Goal: Task Accomplishment & Management: Complete application form

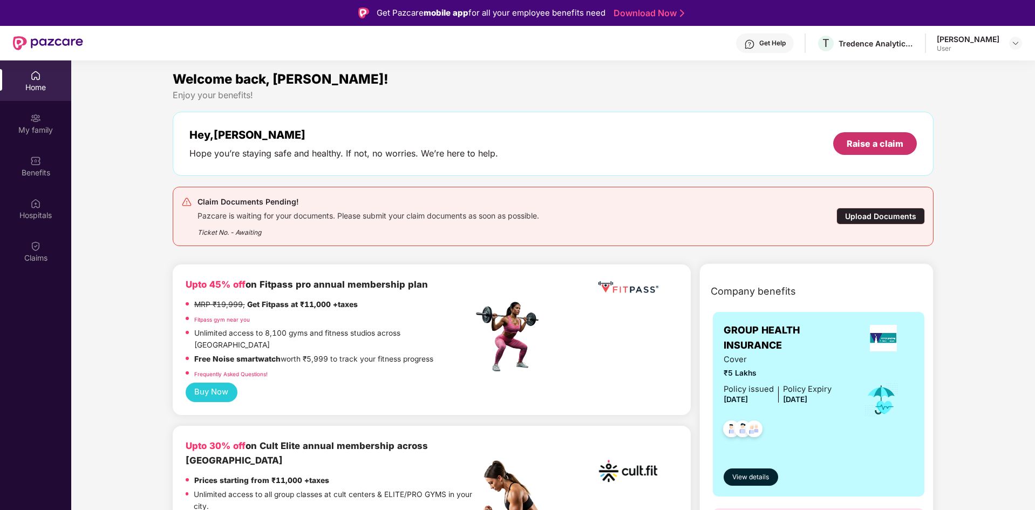
click at [877, 132] on div "Raise a claim" at bounding box center [875, 143] width 84 height 23
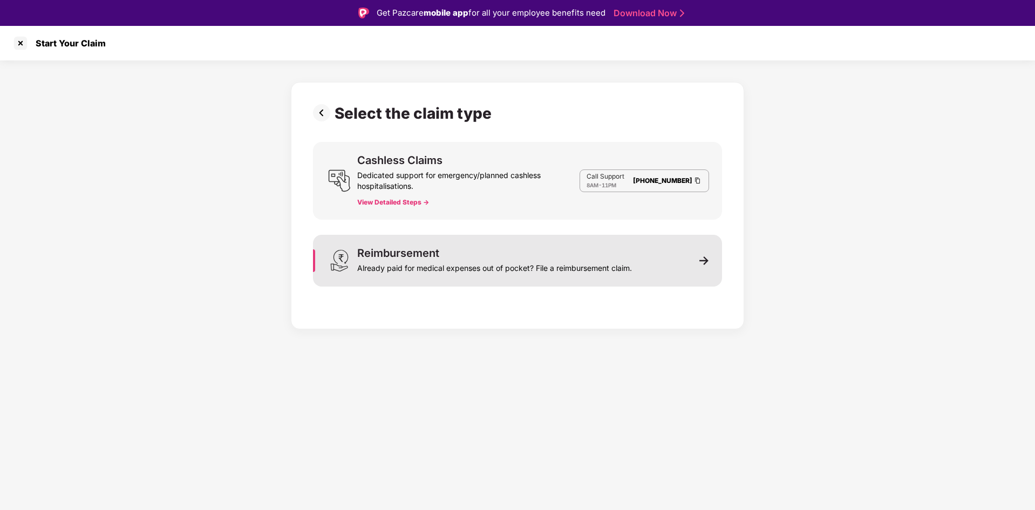
click at [692, 264] on div "Reimbursement Already paid for medical expenses out of pocket? File a reimburse…" at bounding box center [517, 261] width 409 height 52
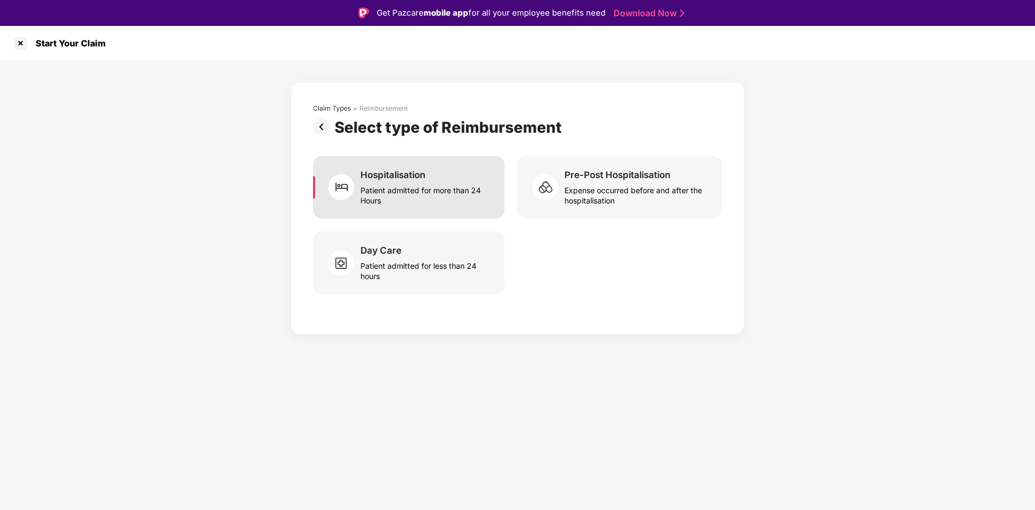
click at [410, 186] on div "Patient admitted for more than 24 Hours" at bounding box center [425, 193] width 131 height 25
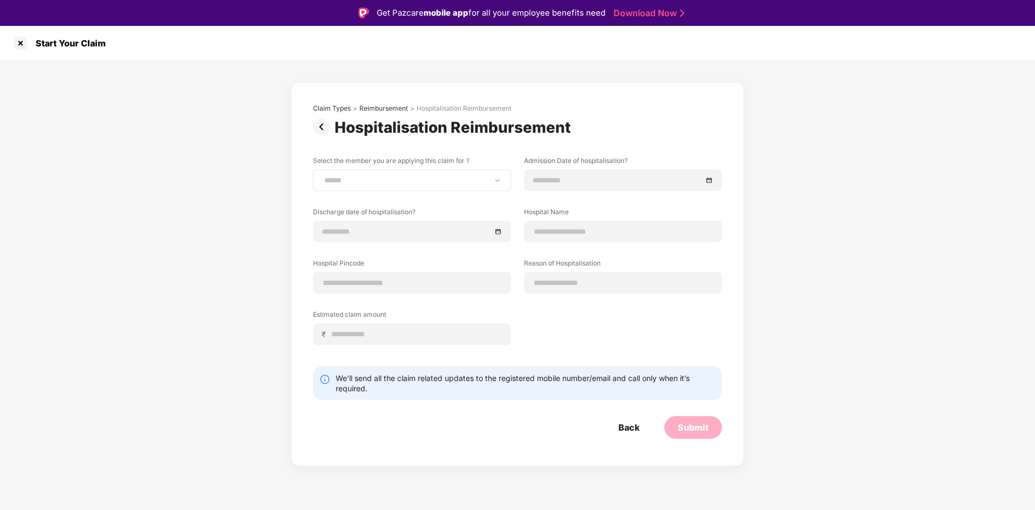
click at [411, 174] on div "**********" at bounding box center [412, 180] width 198 height 22
click at [404, 180] on select "**********" at bounding box center [412, 180] width 180 height 9
select select "**********"
click at [322, 176] on select "**********" at bounding box center [412, 180] width 180 height 9
click at [608, 180] on input at bounding box center [617, 180] width 169 height 12
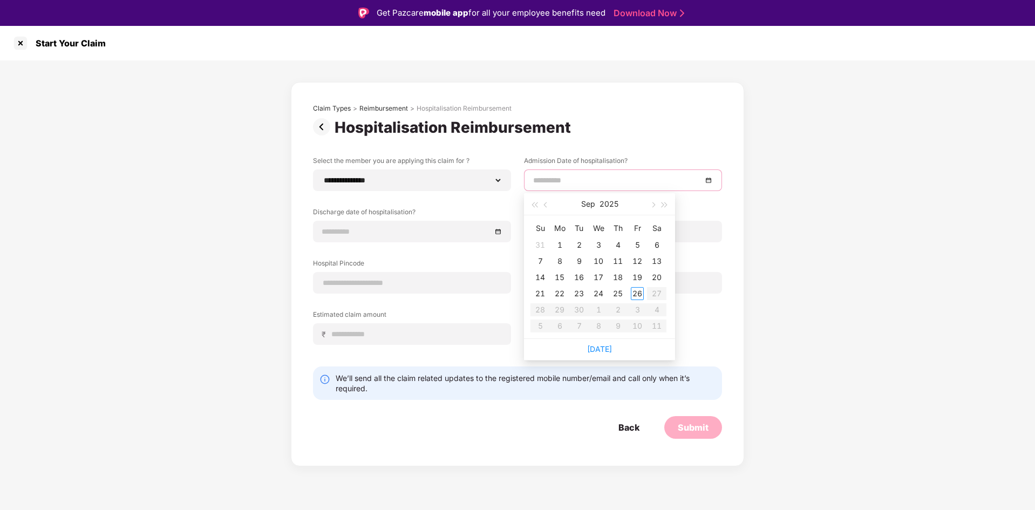
type input "**********"
drag, startPoint x: 537, startPoint y: 262, endPoint x: 589, endPoint y: 275, distance: 54.1
click at [537, 262] on div "7" at bounding box center [540, 261] width 13 height 13
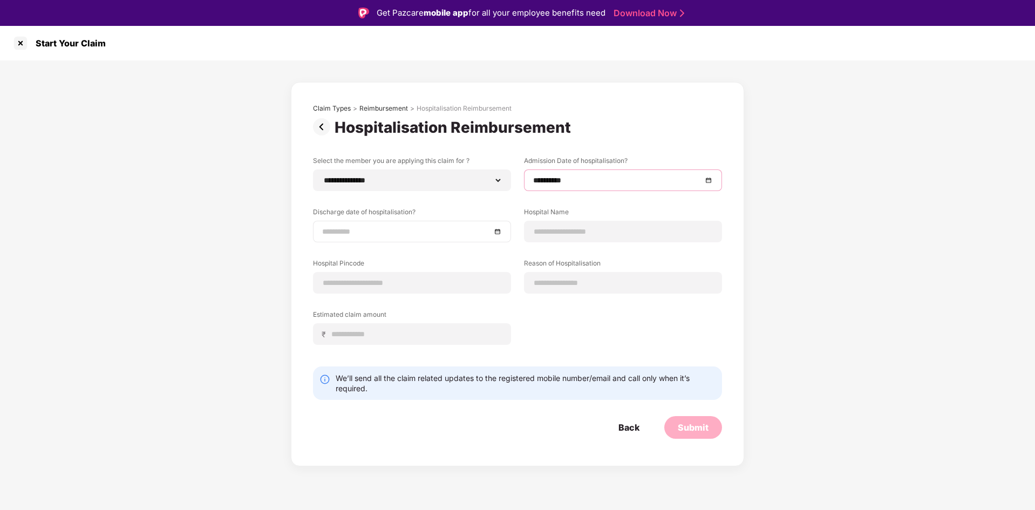
click at [369, 233] on input at bounding box center [406, 232] width 169 height 12
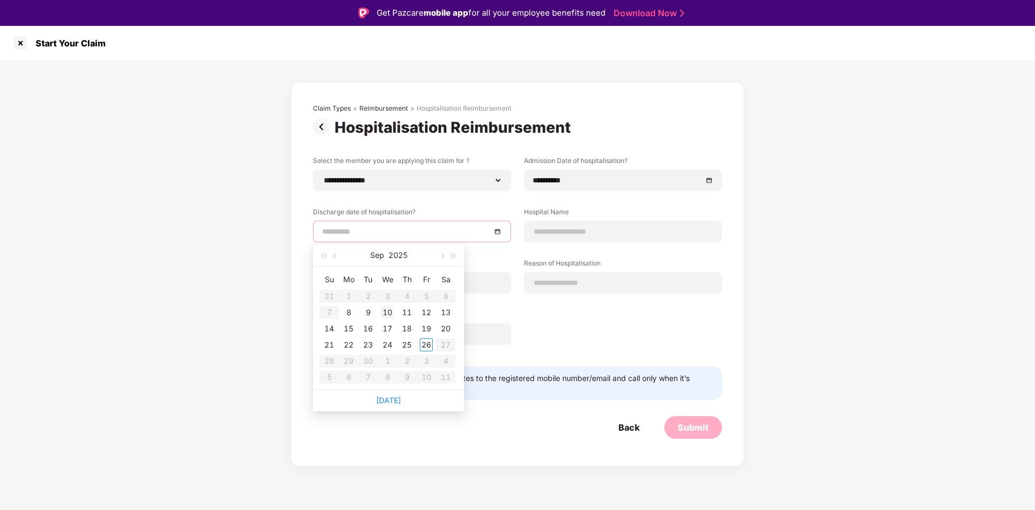
type input "**********"
click at [385, 315] on div "10" at bounding box center [387, 312] width 13 height 13
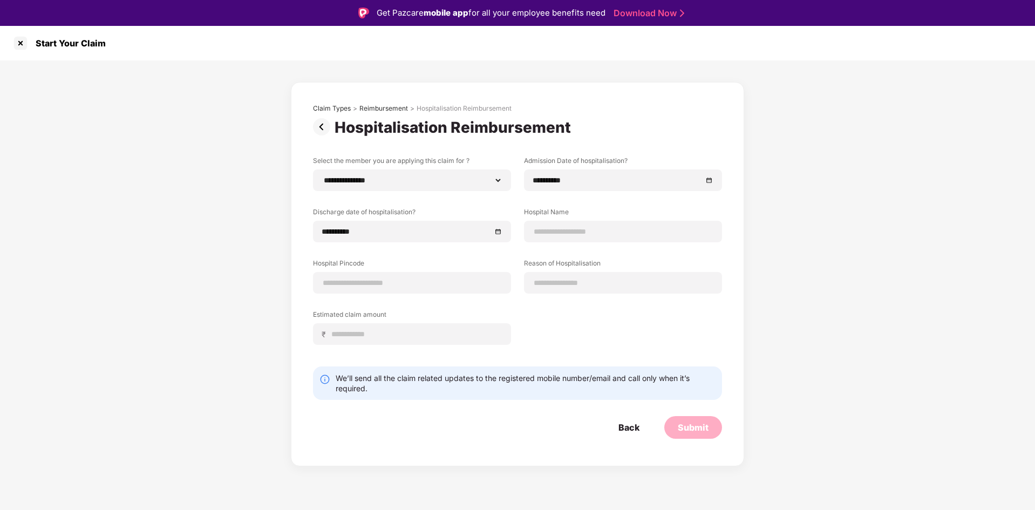
click at [610, 219] on label "Hospital Name" at bounding box center [623, 213] width 198 height 13
click at [617, 246] on div "**********" at bounding box center [517, 258] width 409 height 205
click at [618, 233] on input at bounding box center [623, 231] width 180 height 11
type input "**********"
click at [390, 290] on div at bounding box center [412, 283] width 198 height 22
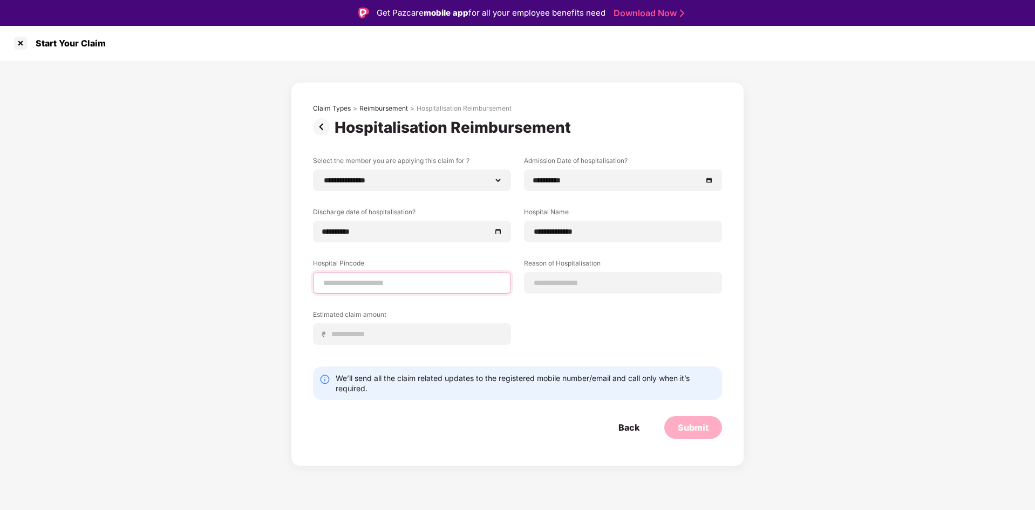
click at [393, 285] on input at bounding box center [412, 282] width 180 height 11
type input "******"
select select "*****"
select select "**********"
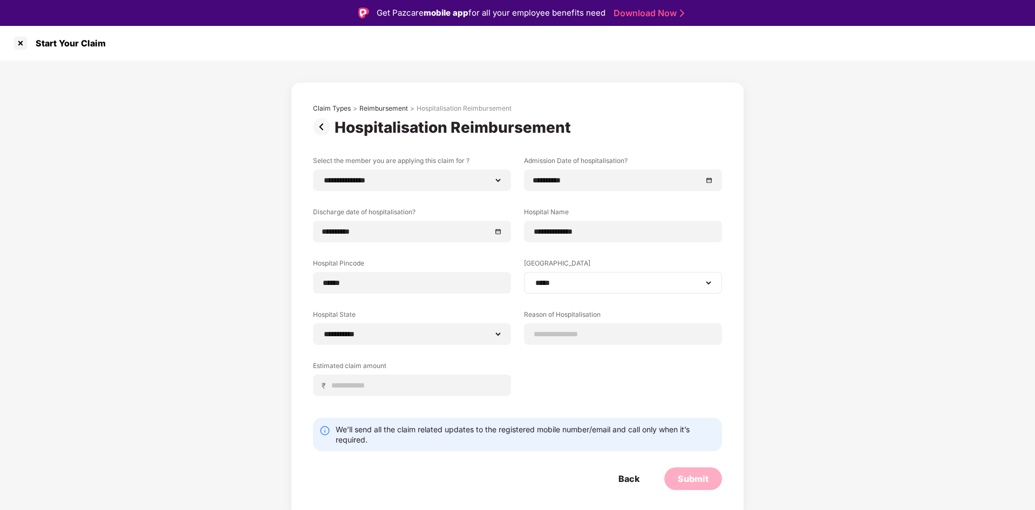
click at [594, 289] on div "**********" at bounding box center [623, 283] width 198 height 22
click at [598, 332] on input at bounding box center [623, 334] width 180 height 11
type input "**********"
click at [417, 389] on input at bounding box center [416, 385] width 171 height 11
click at [462, 385] on input at bounding box center [416, 385] width 171 height 11
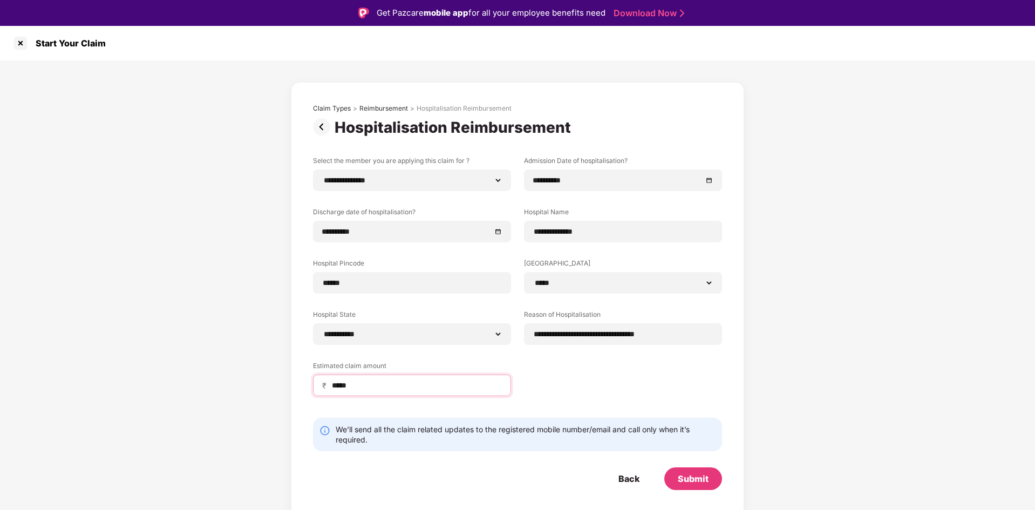
type input "*****"
click at [812, 399] on div "**********" at bounding box center [517, 288] width 1035 height 457
click at [702, 475] on div "Submit" at bounding box center [693, 479] width 31 height 12
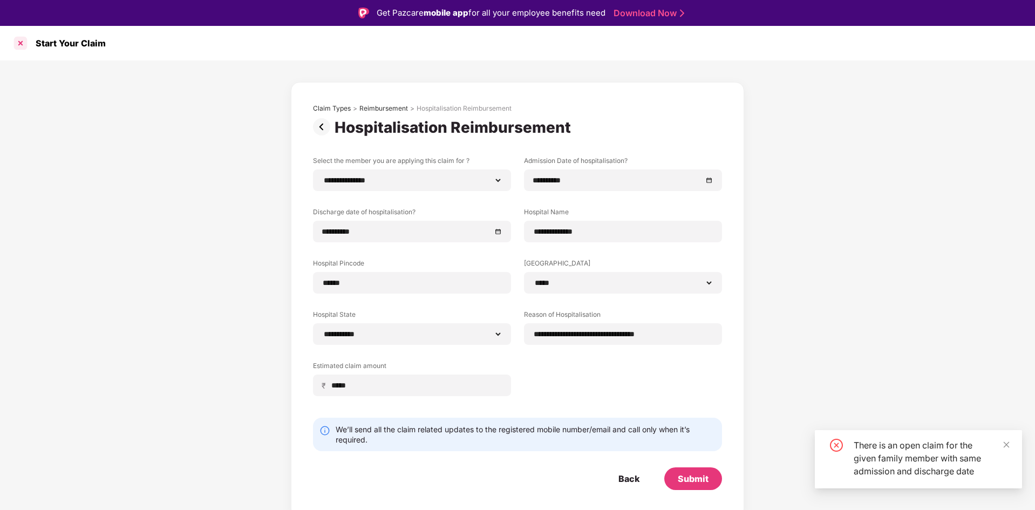
click at [18, 44] on div at bounding box center [20, 43] width 17 height 17
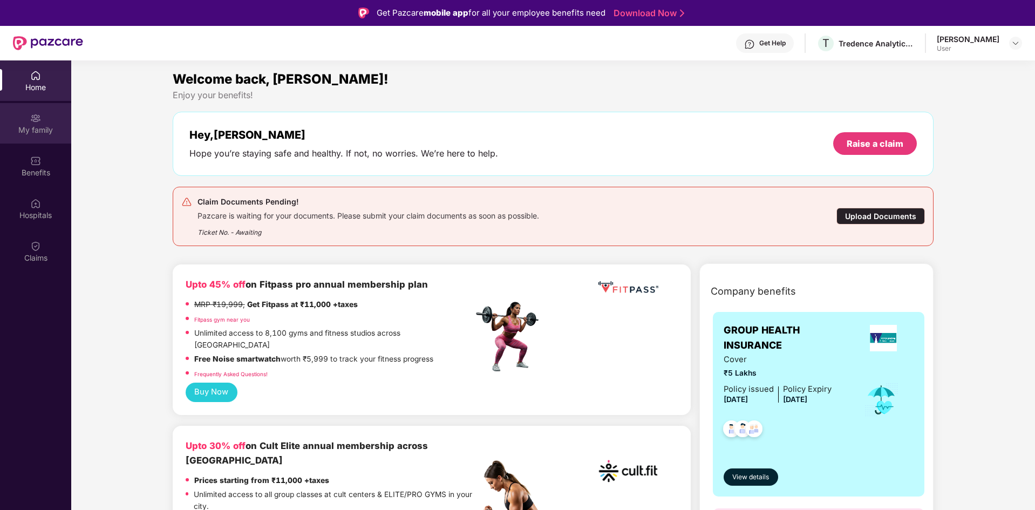
click at [34, 127] on div "My family" at bounding box center [35, 130] width 71 height 11
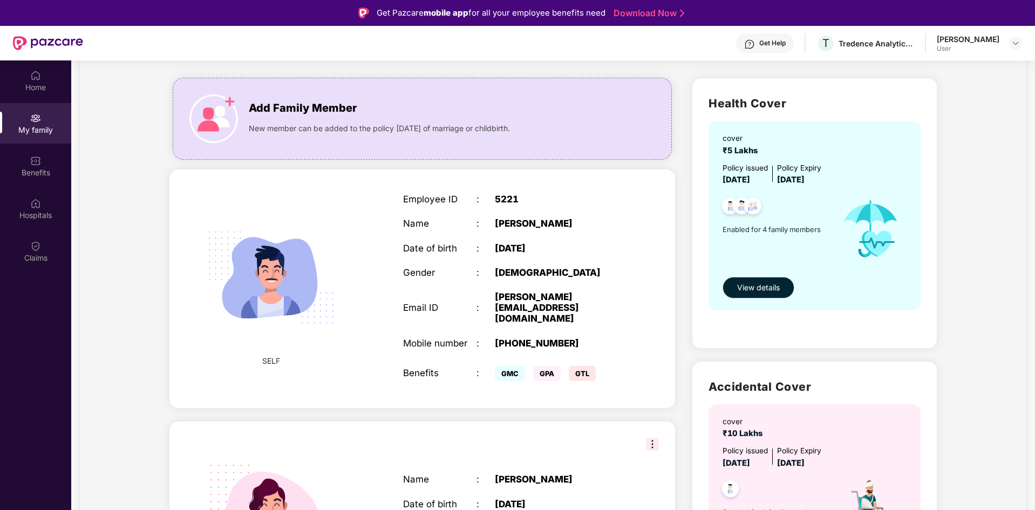
scroll to position [54, 0]
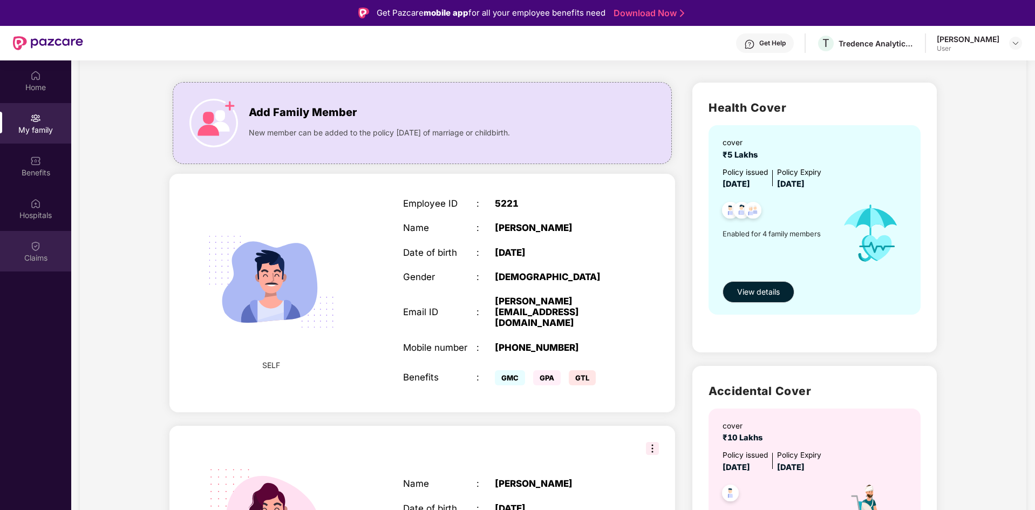
click at [42, 251] on div "Claims" at bounding box center [35, 251] width 71 height 40
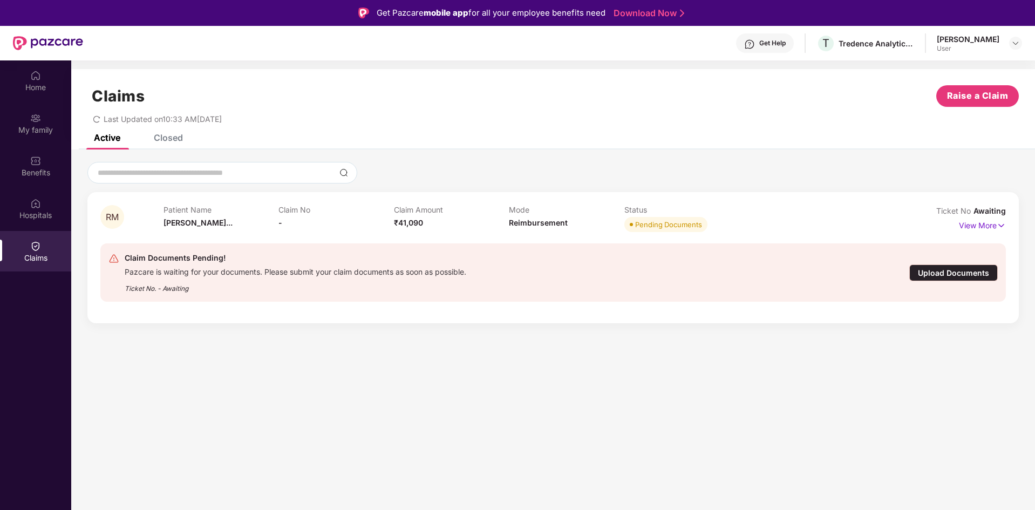
click at [669, 220] on div "Pending Documents" at bounding box center [668, 224] width 67 height 11
click at [983, 222] on p "View More" at bounding box center [982, 224] width 47 height 15
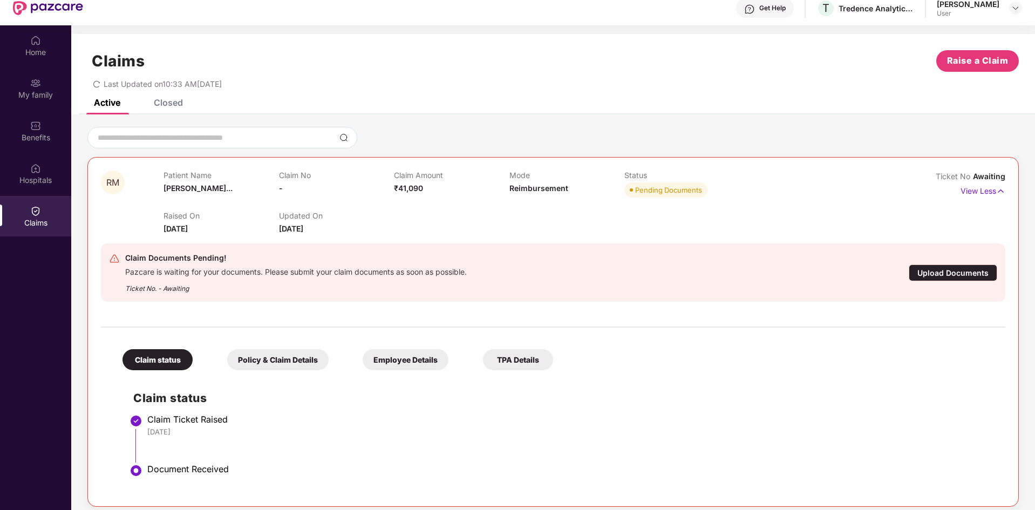
scroll to position [60, 0]
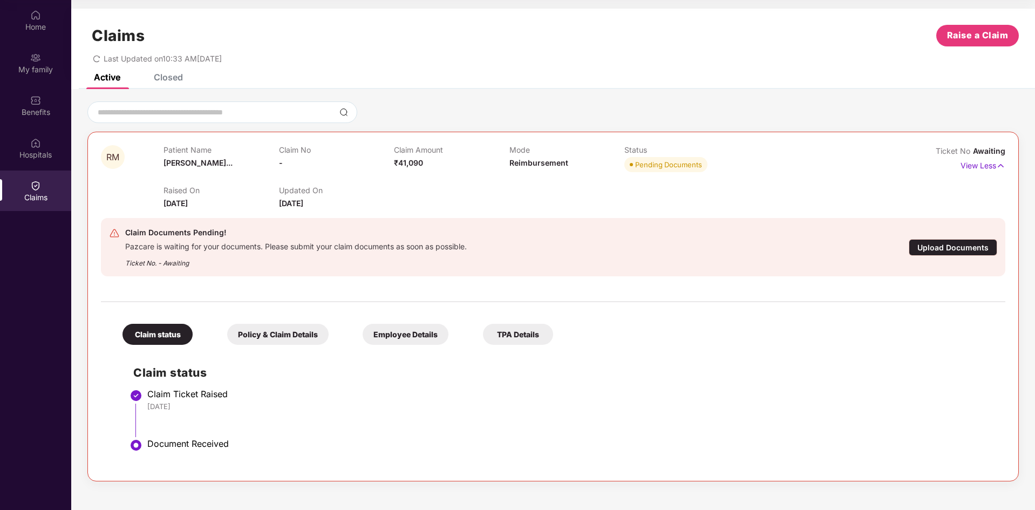
click at [164, 341] on div "Claim status" at bounding box center [157, 334] width 70 height 21
click at [182, 239] on div "Claim Documents Pending!" at bounding box center [296, 232] width 342 height 13
drag, startPoint x: 182, startPoint y: 262, endPoint x: 164, endPoint y: 260, distance: 19.0
click at [179, 262] on div "Ticket No. - Awaiting" at bounding box center [296, 259] width 342 height 17
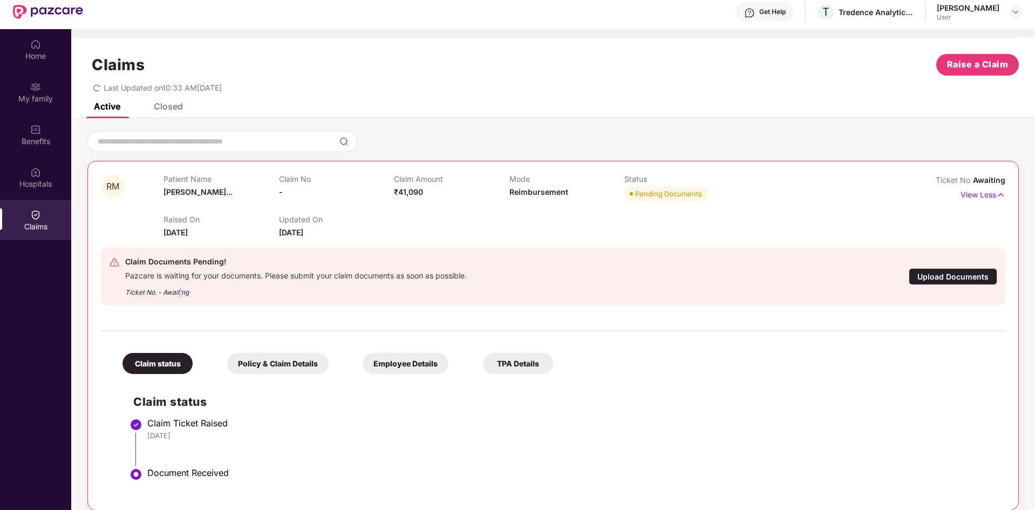
scroll to position [6, 0]
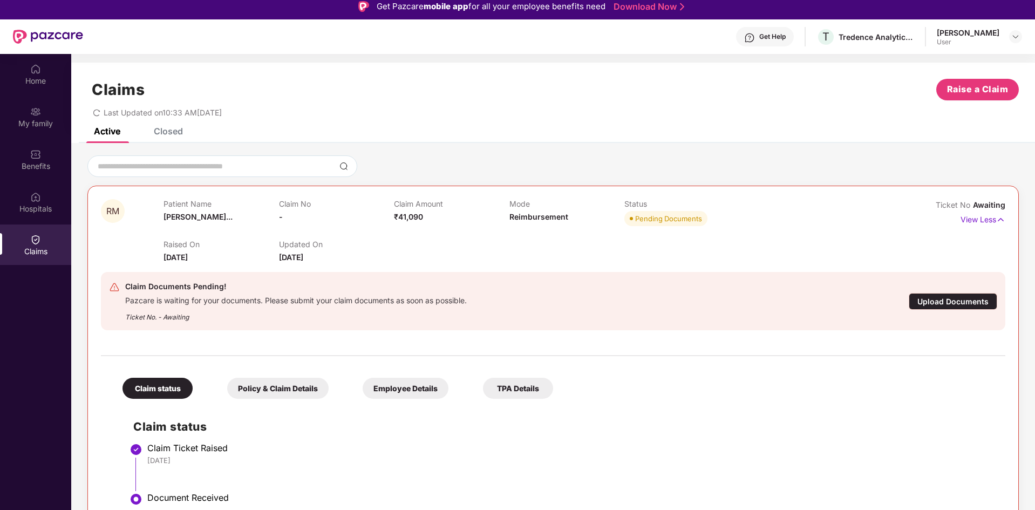
click at [173, 134] on div "Closed" at bounding box center [168, 131] width 29 height 11
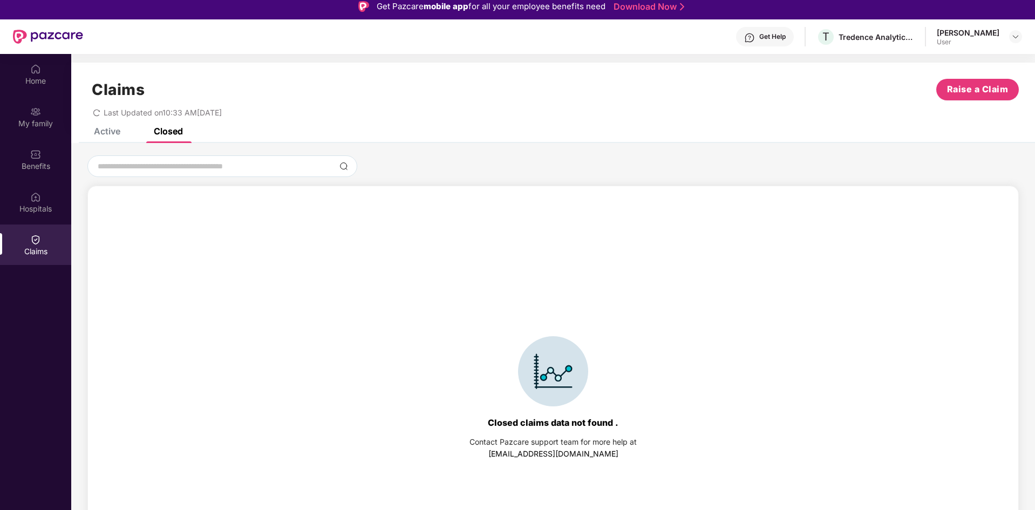
click at [111, 127] on div "Claims Raise a Claim Last Updated on 10:33 AM, 26 Sep 2025" at bounding box center [553, 95] width 964 height 65
click at [102, 130] on div "Active" at bounding box center [107, 131] width 26 height 11
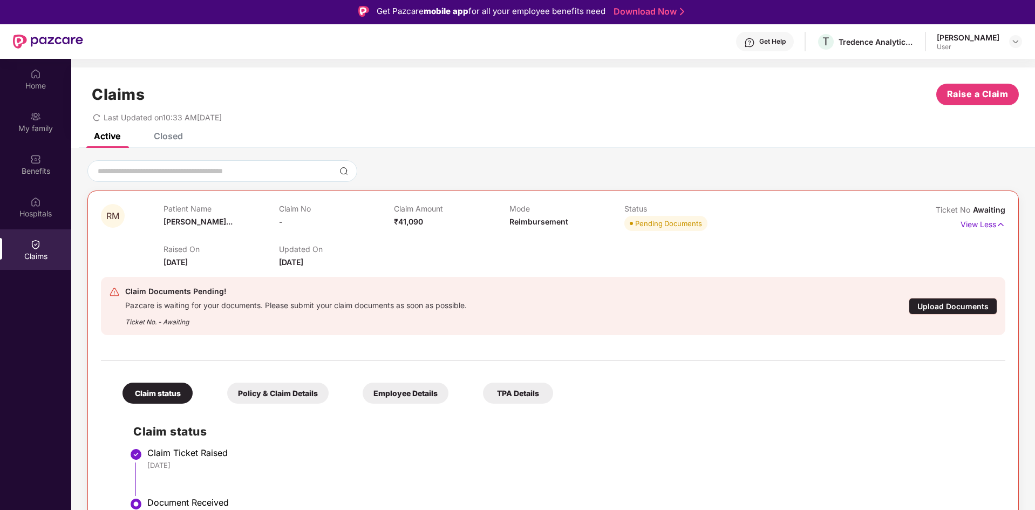
scroll to position [0, 0]
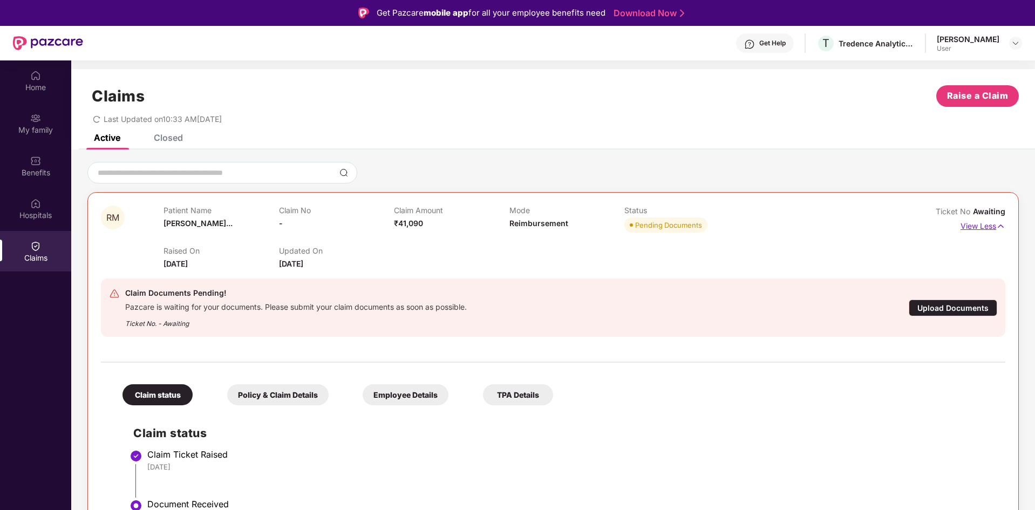
click at [997, 229] on img at bounding box center [1000, 226] width 9 height 12
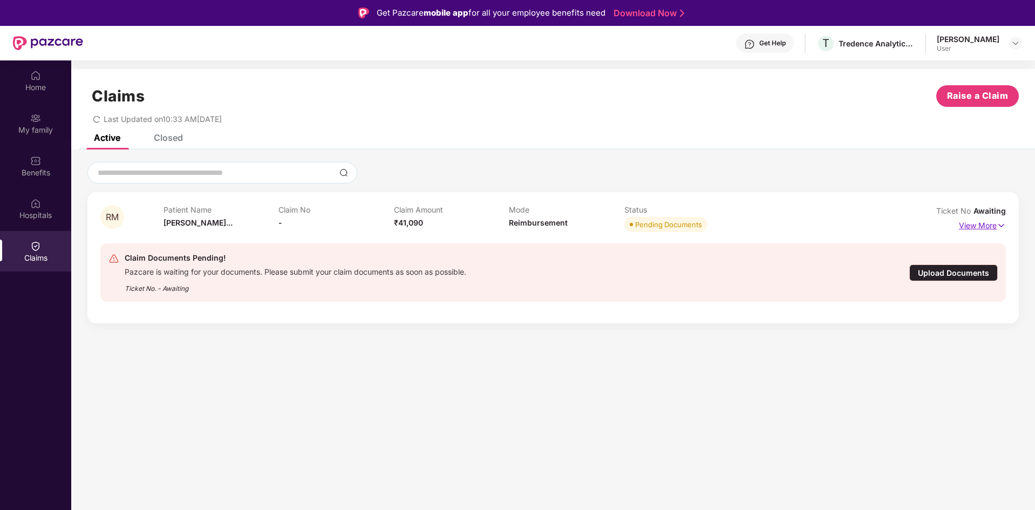
click at [990, 224] on p "View More" at bounding box center [982, 224] width 47 height 15
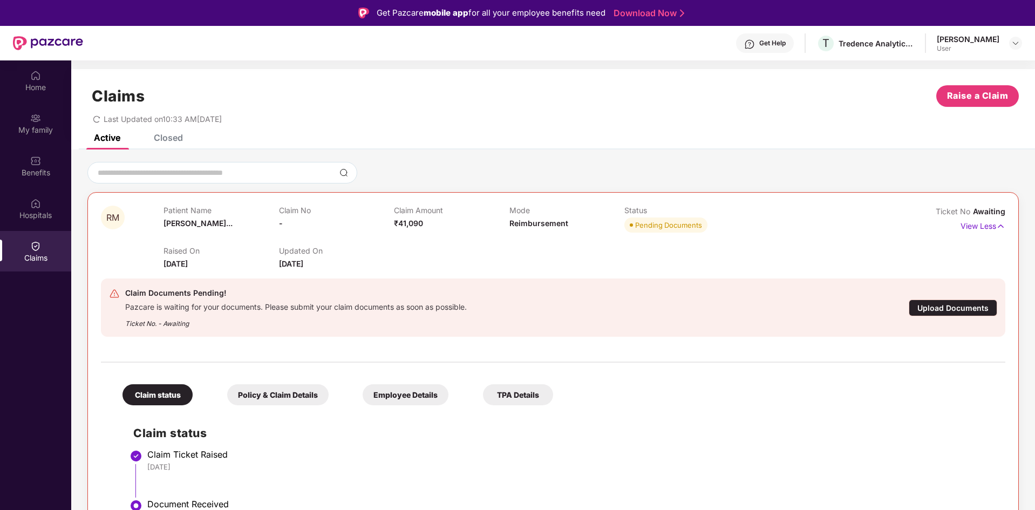
click at [333, 242] on div "Raised On 26 Sept 2025 Updated On 26 Sept 2025" at bounding box center [509, 252] width 691 height 35
drag, startPoint x: 274, startPoint y: 214, endPoint x: 418, endPoint y: 213, distance: 144.6
click at [416, 214] on div "Patient Name Ramesh Manput... Claim No - Claim Amount ₹41,090 Mode Reimbursemen…" at bounding box center [509, 221] width 691 height 30
click at [744, 48] on img at bounding box center [749, 44] width 11 height 11
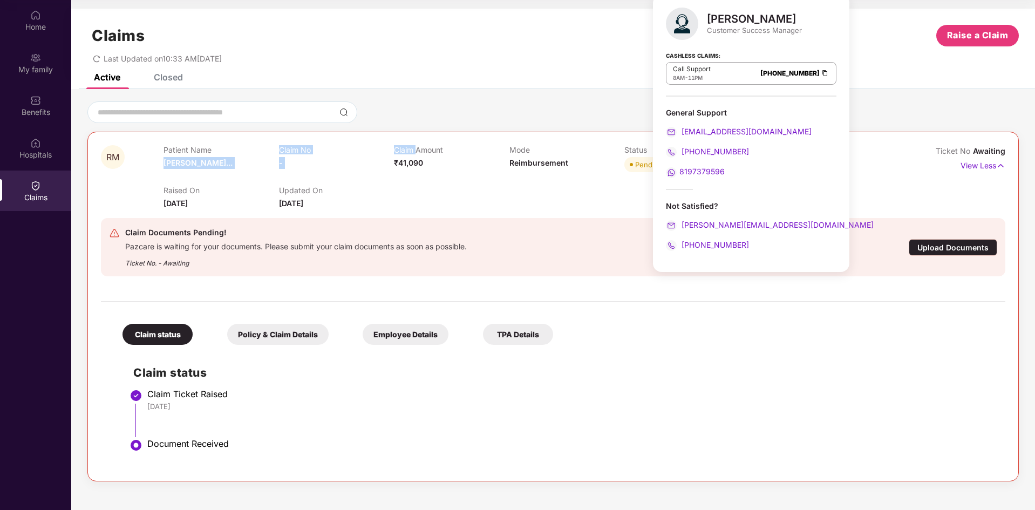
scroll to position [6, 0]
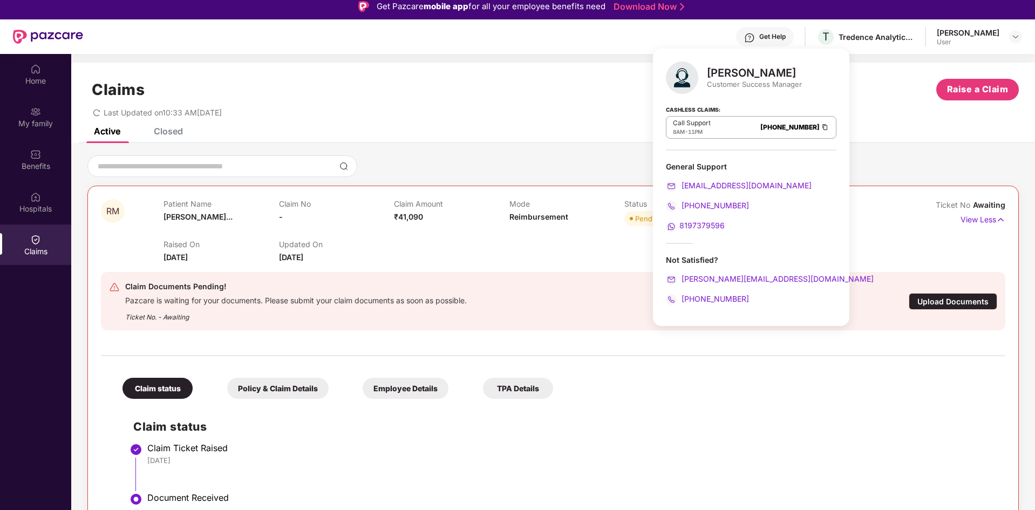
click at [630, 404] on div "Claim status Policy & Claim Details Employee Details TPA Details Claim status C…" at bounding box center [553, 442] width 904 height 160
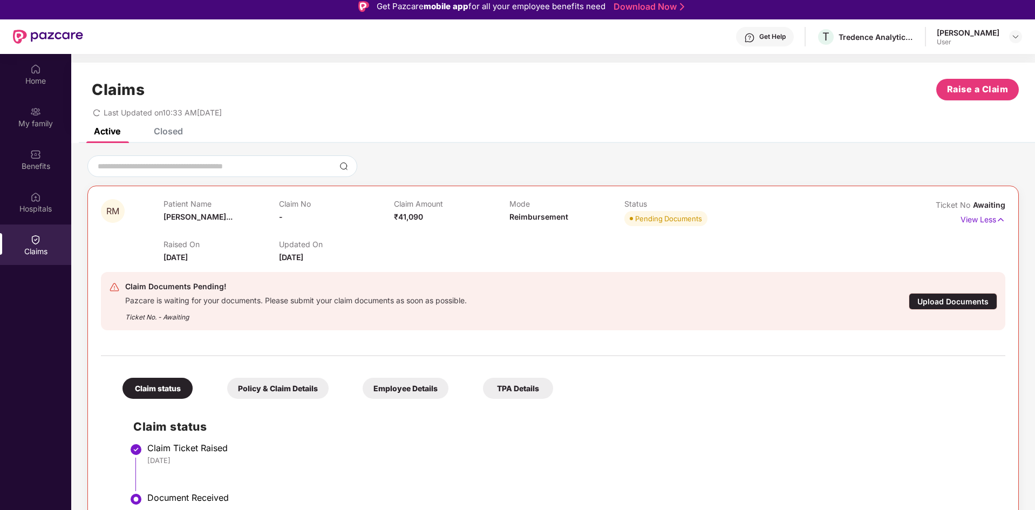
click at [759, 37] on div "Get Help" at bounding box center [772, 36] width 26 height 9
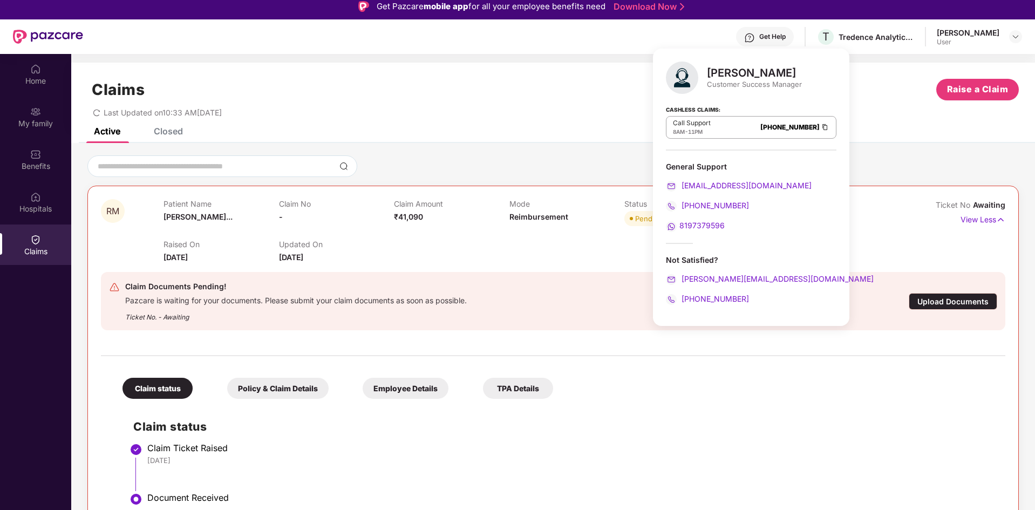
click at [269, 383] on div "Policy & Claim Details" at bounding box center [277, 388] width 101 height 21
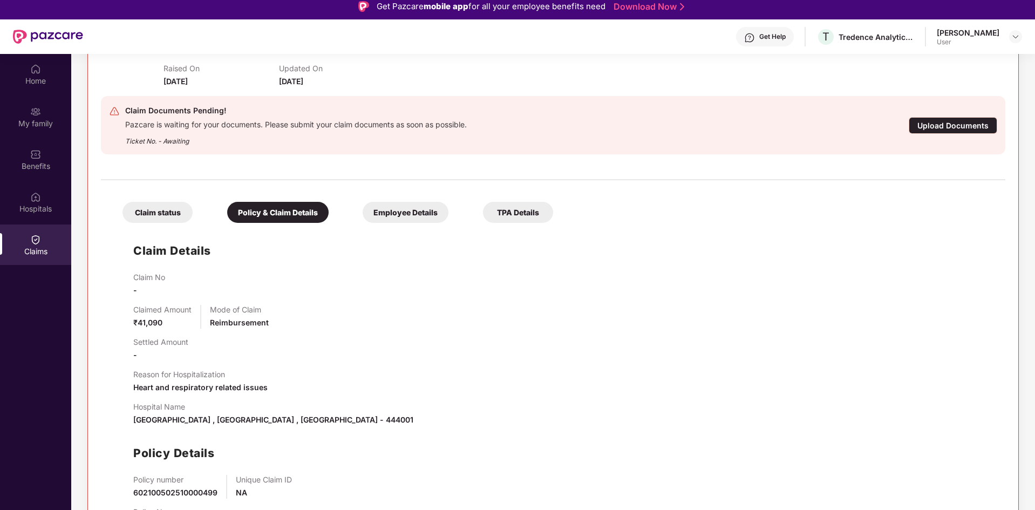
scroll to position [60, 0]
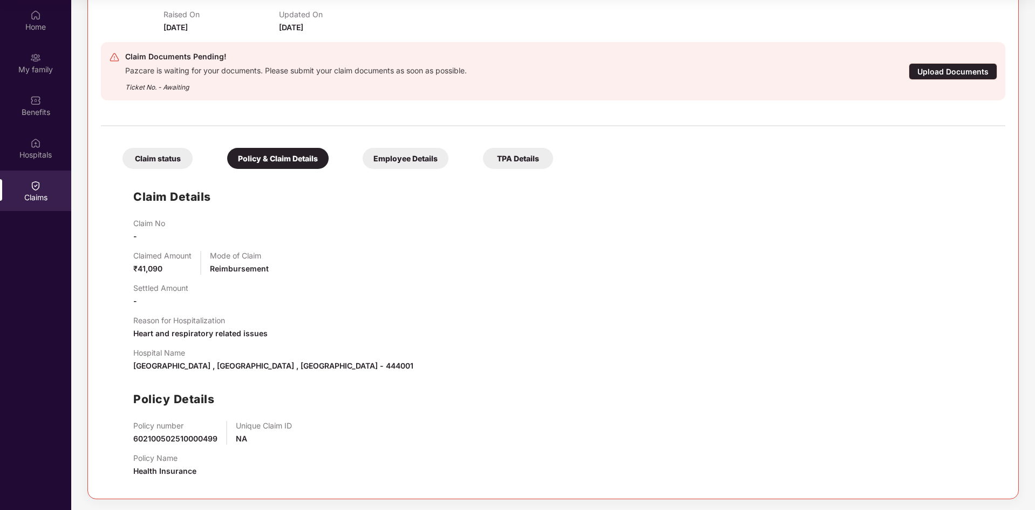
click at [139, 269] on span "₹41,090" at bounding box center [147, 268] width 29 height 9
click at [140, 267] on span "₹41,090" at bounding box center [147, 268] width 29 height 9
click at [406, 155] on div "Employee Details" at bounding box center [406, 158] width 86 height 21
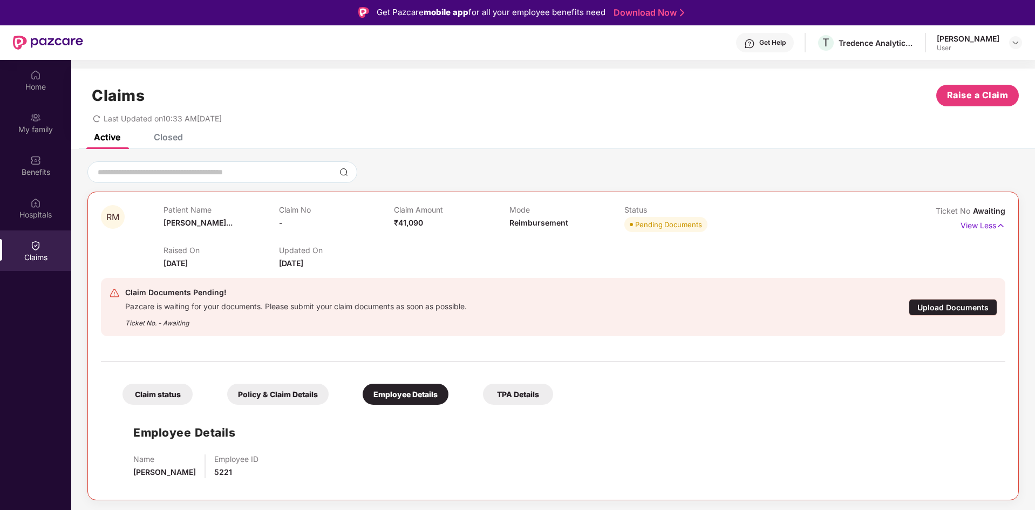
scroll to position [0, 0]
click at [759, 39] on div "Get Help" at bounding box center [772, 43] width 26 height 9
drag, startPoint x: 387, startPoint y: 312, endPoint x: 339, endPoint y: 311, distance: 48.0
click at [339, 311] on div "Pazcare is waiting for your documents. Please submit your claim documents as so…" at bounding box center [296, 306] width 342 height 12
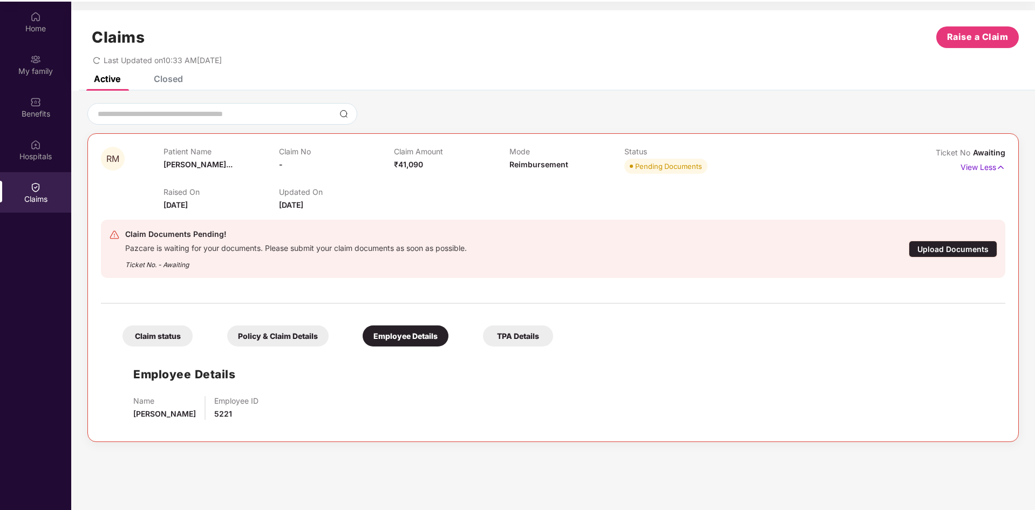
scroll to position [60, 0]
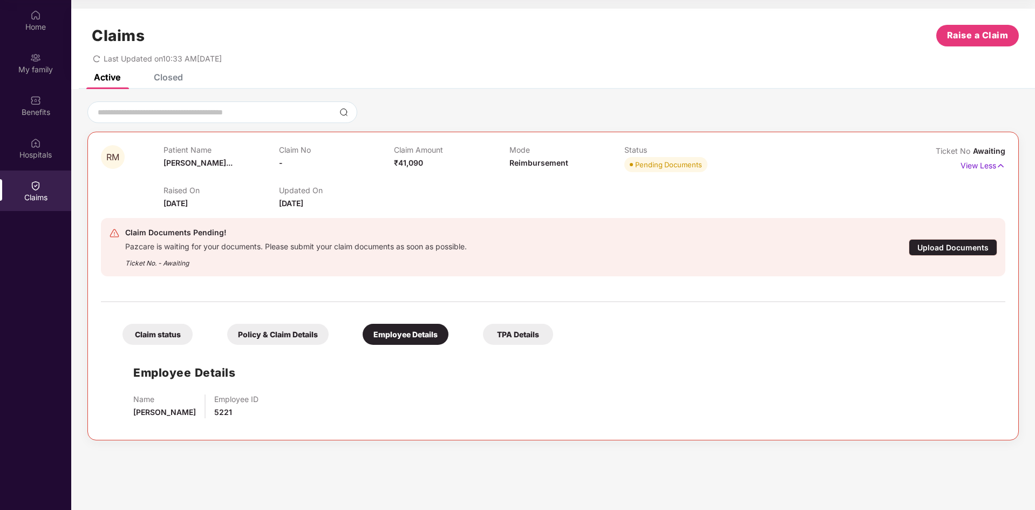
click at [521, 343] on div "TPA Details" at bounding box center [518, 334] width 70 height 21
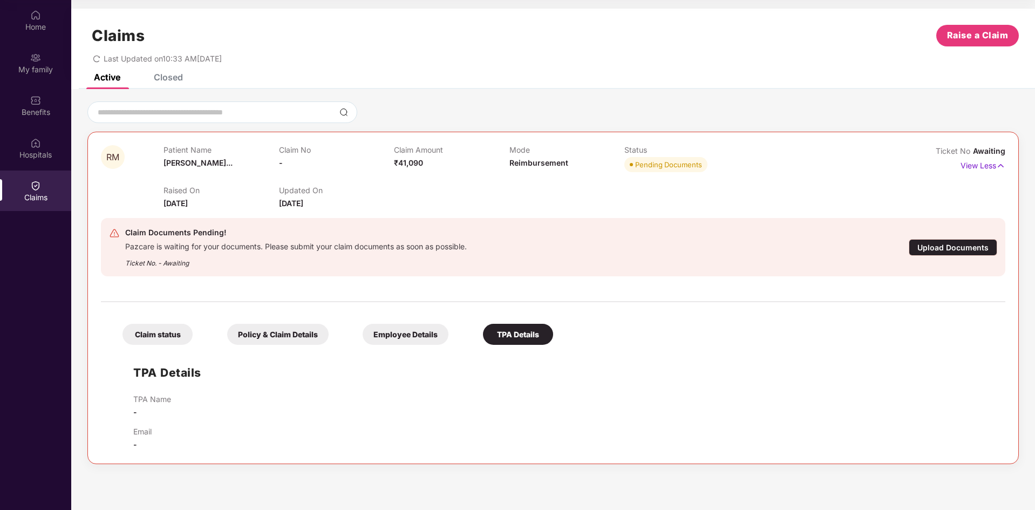
click at [141, 333] on div "Claim status" at bounding box center [157, 334] width 70 height 21
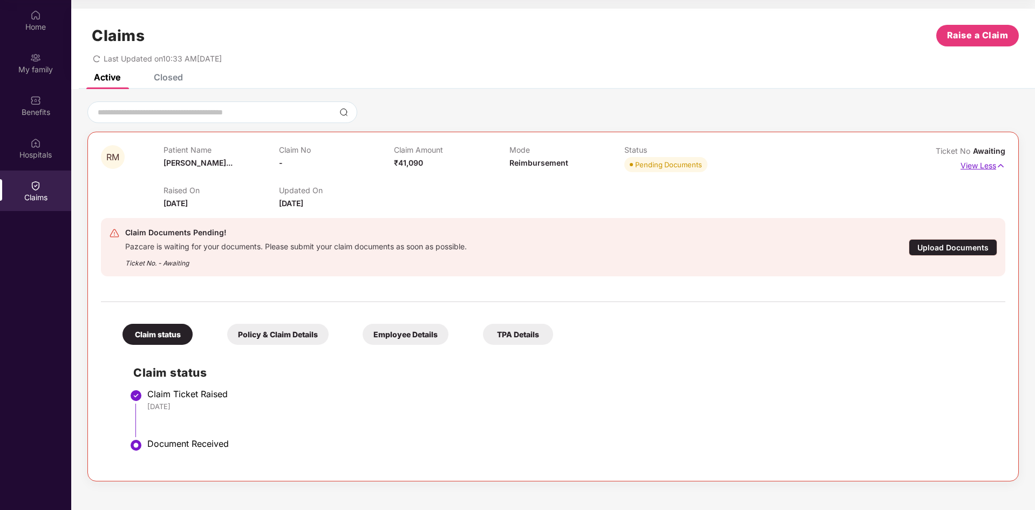
click at [987, 167] on p "View Less" at bounding box center [983, 164] width 45 height 15
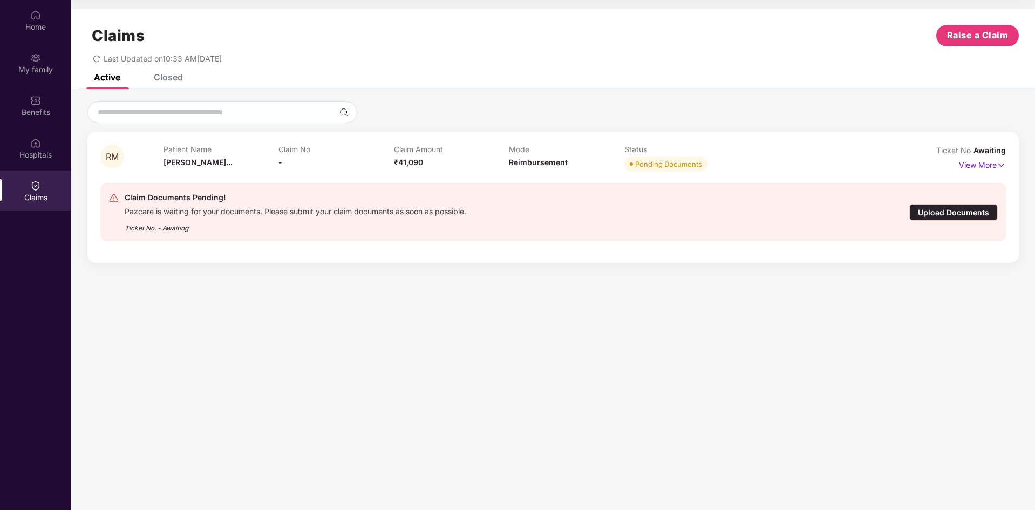
click at [159, 78] on div "Closed" at bounding box center [168, 77] width 29 height 11
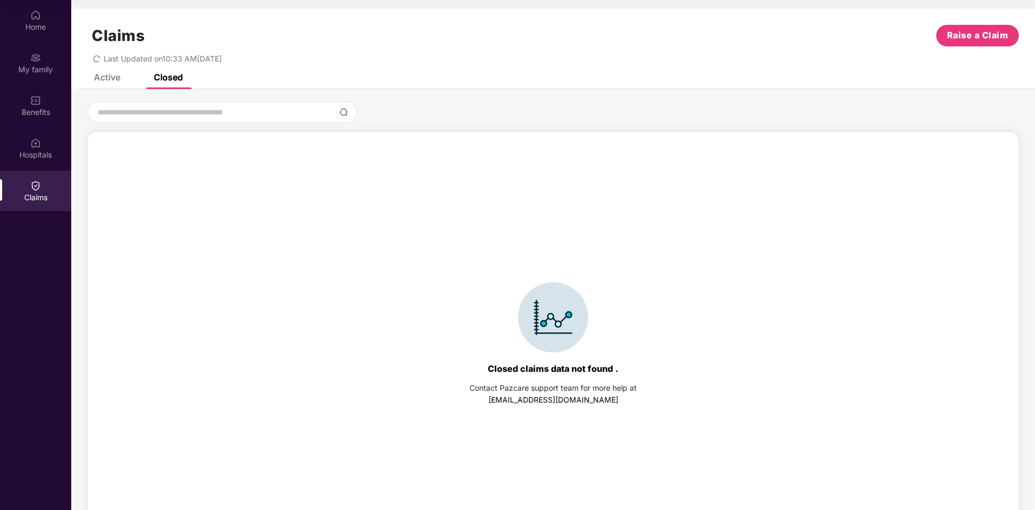
click at [81, 78] on div "Active" at bounding box center [99, 77] width 43 height 11
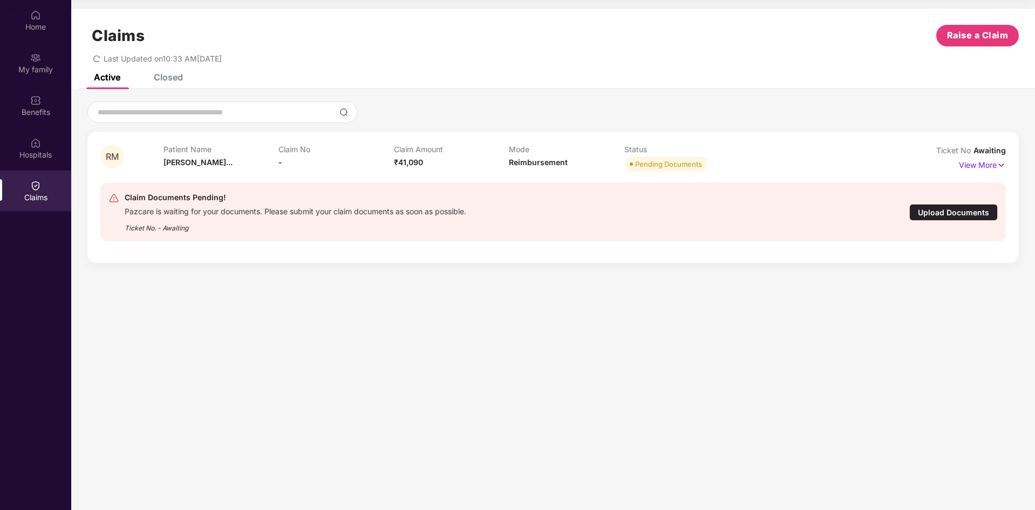
click at [404, 159] on span "₹41,090" at bounding box center [408, 162] width 29 height 9
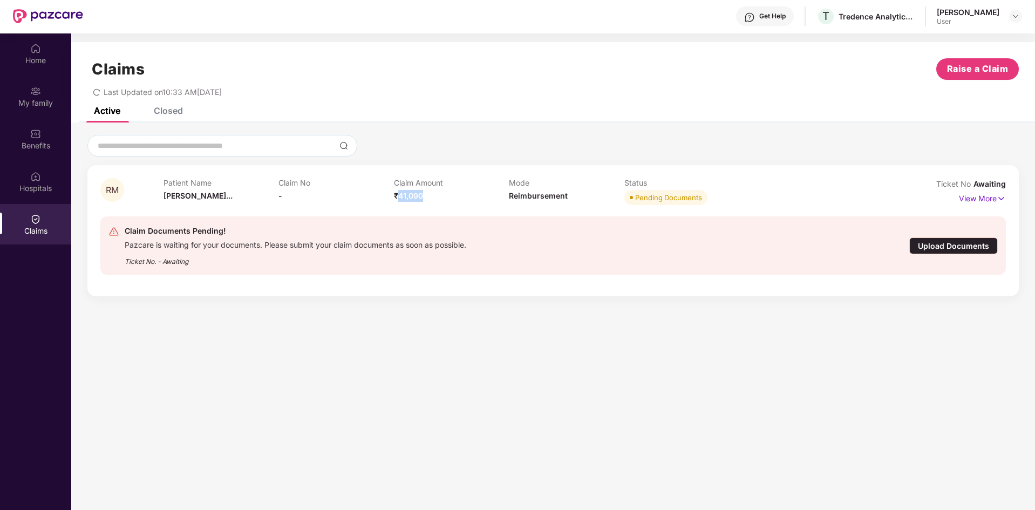
scroll to position [0, 0]
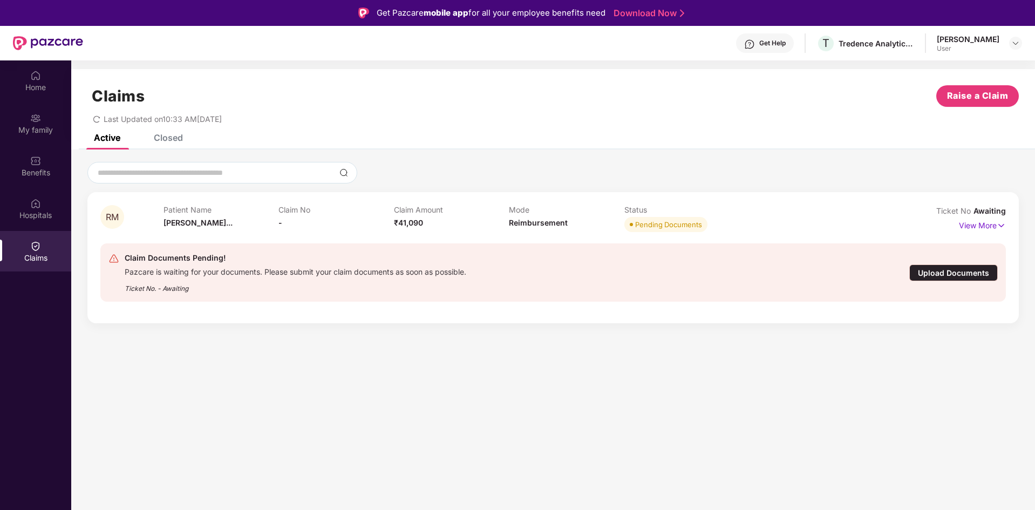
click at [764, 46] on div "Get Help" at bounding box center [772, 43] width 26 height 9
click at [986, 223] on p "View More" at bounding box center [982, 224] width 47 height 15
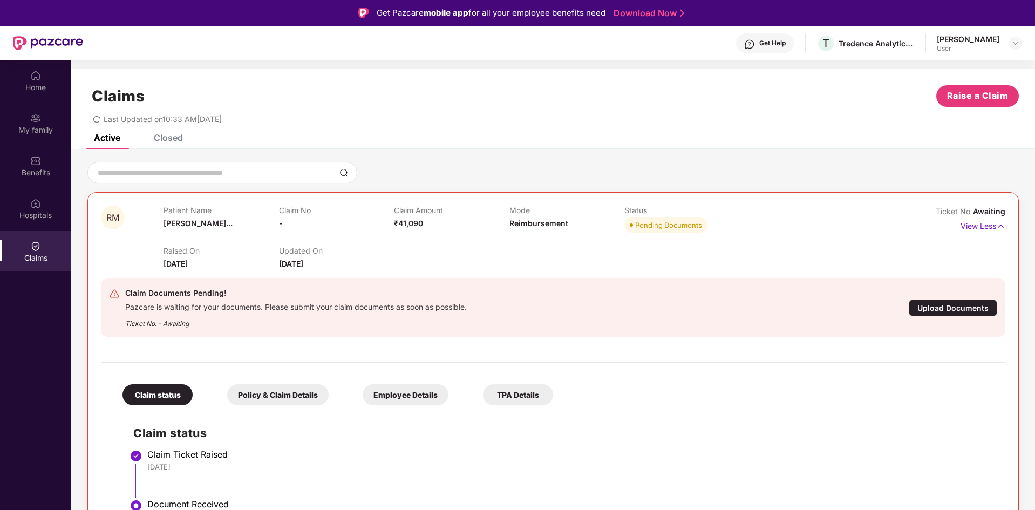
click at [301, 256] on div "Updated On 26 Sept 2025" at bounding box center [336, 258] width 115 height 24
click at [658, 227] on div "Pending Documents" at bounding box center [668, 225] width 67 height 11
click at [968, 308] on div "Upload Documents" at bounding box center [953, 308] width 89 height 17
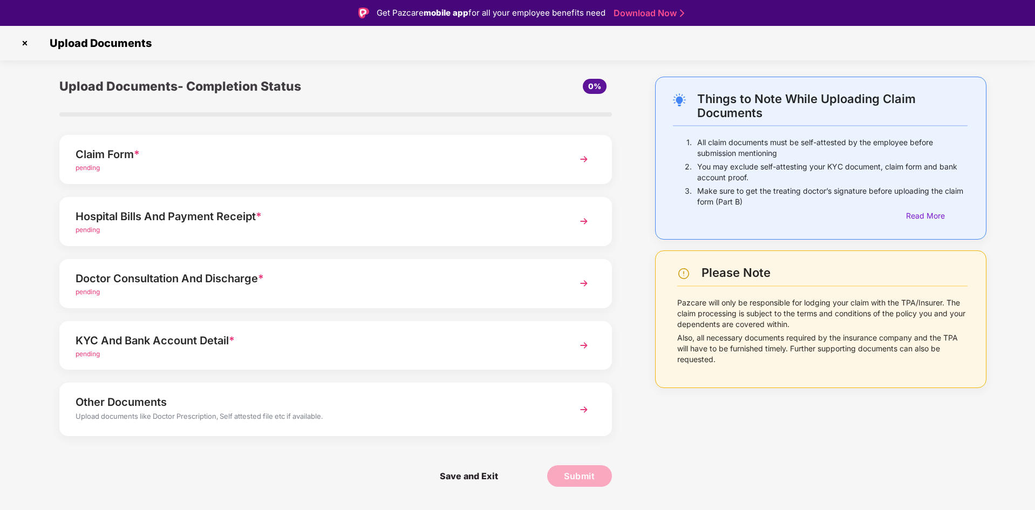
click at [585, 219] on img at bounding box center [583, 221] width 19 height 19
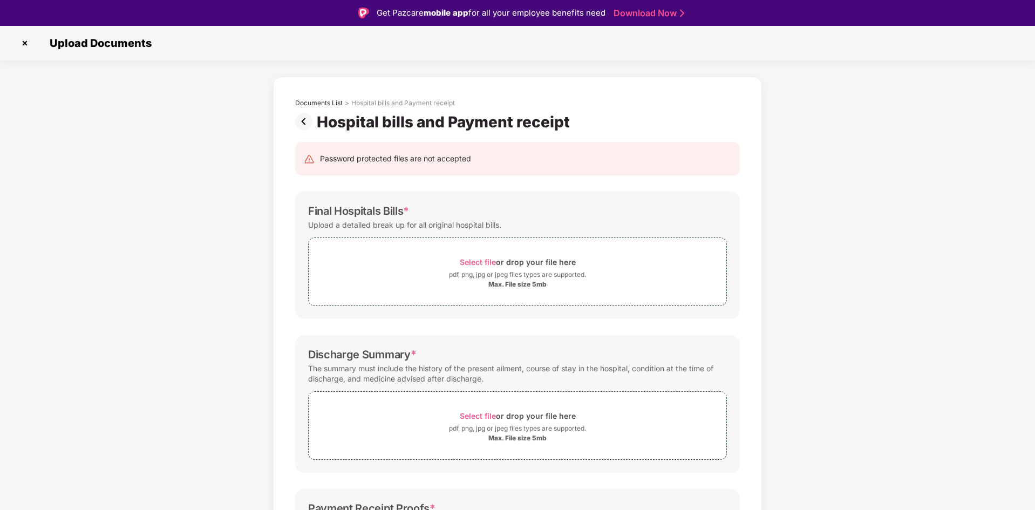
click at [21, 42] on img at bounding box center [24, 43] width 17 height 17
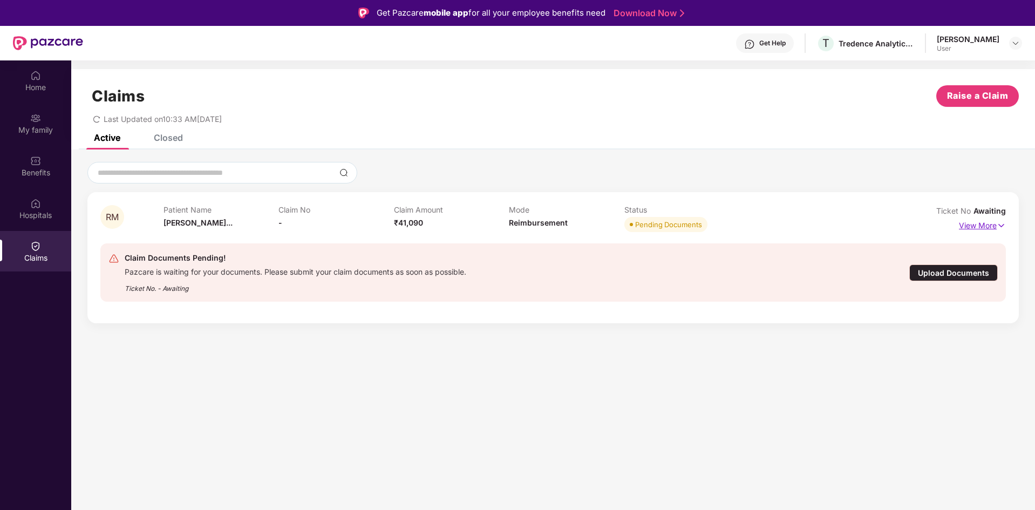
click at [981, 221] on p "View More" at bounding box center [982, 224] width 47 height 15
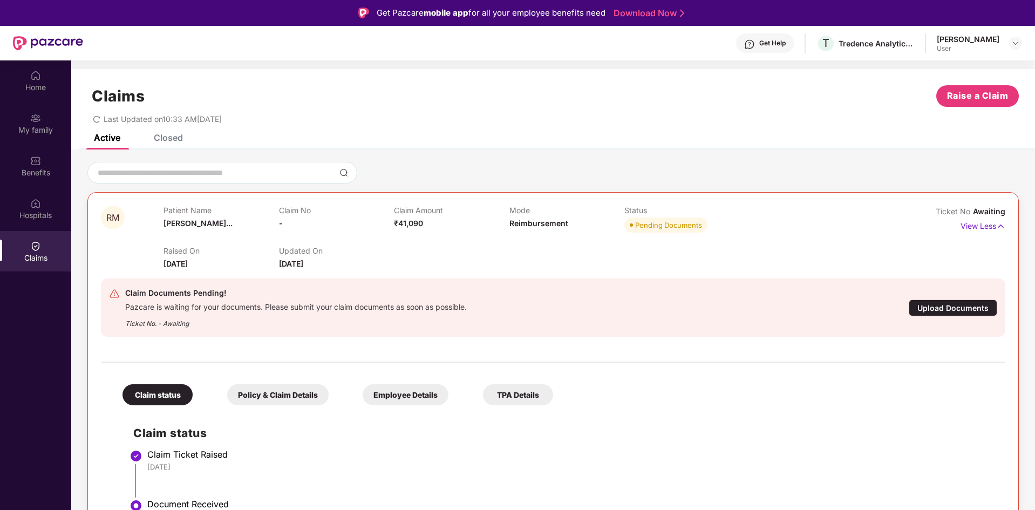
click at [165, 140] on div "Closed" at bounding box center [168, 137] width 29 height 11
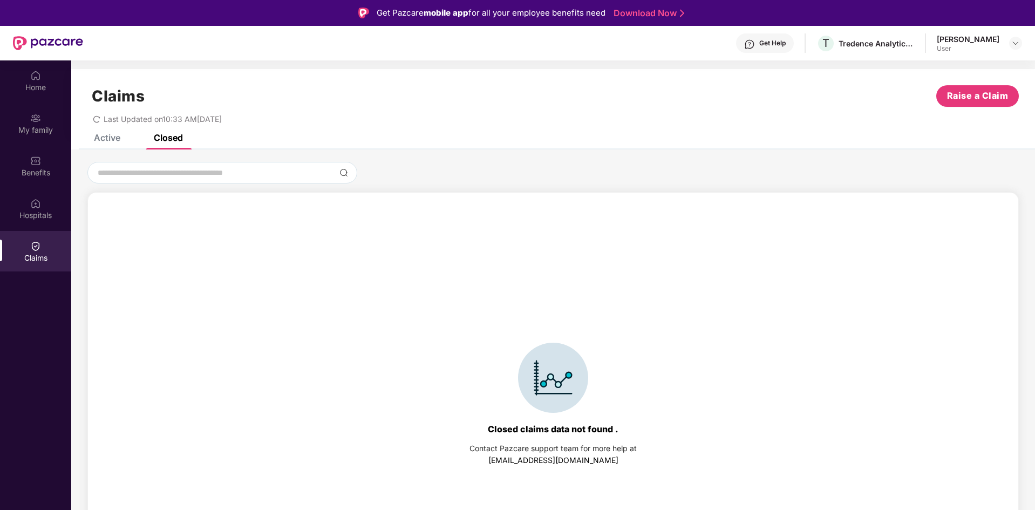
click at [88, 140] on div "Active" at bounding box center [99, 137] width 43 height 11
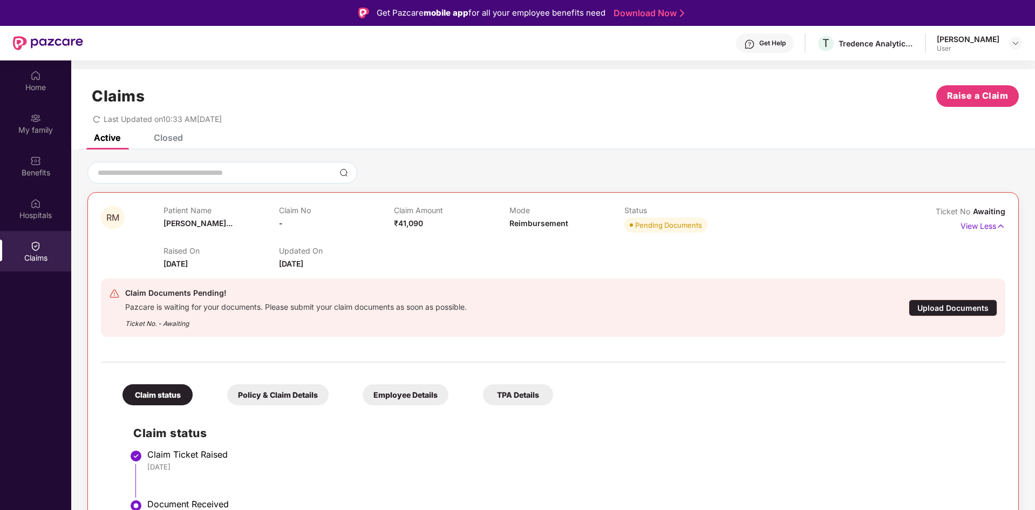
click at [158, 138] on div "Closed" at bounding box center [168, 137] width 29 height 11
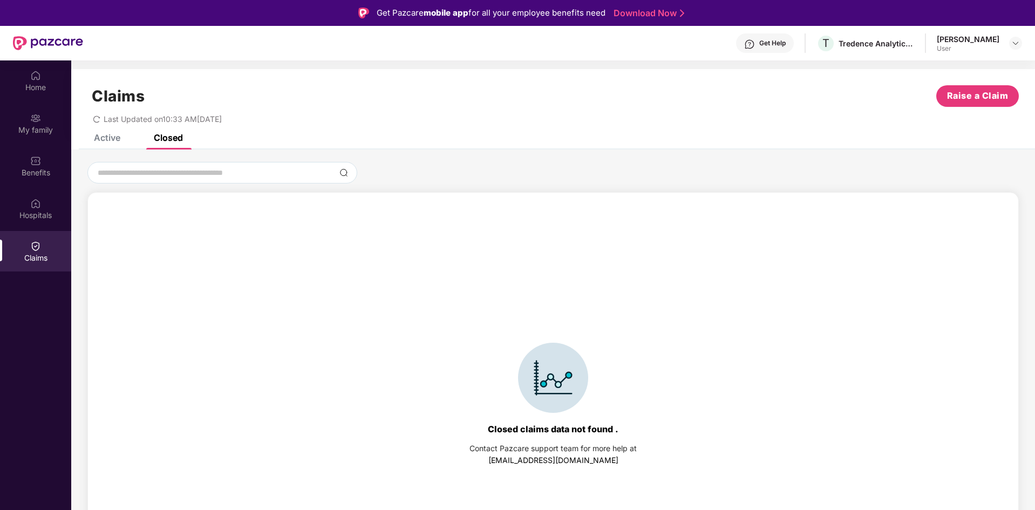
click at [104, 135] on div "Active" at bounding box center [107, 137] width 26 height 11
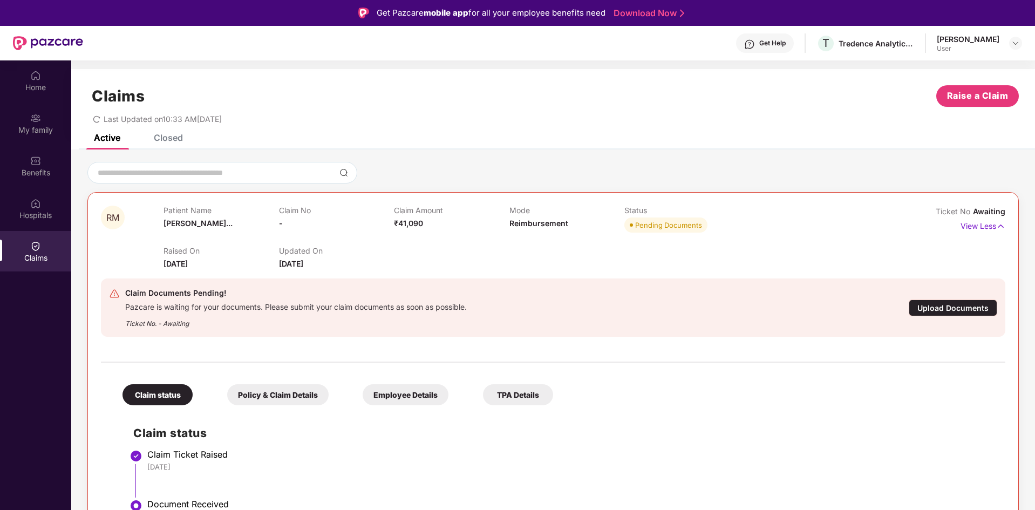
click at [759, 40] on div "Get Help" at bounding box center [772, 43] width 26 height 9
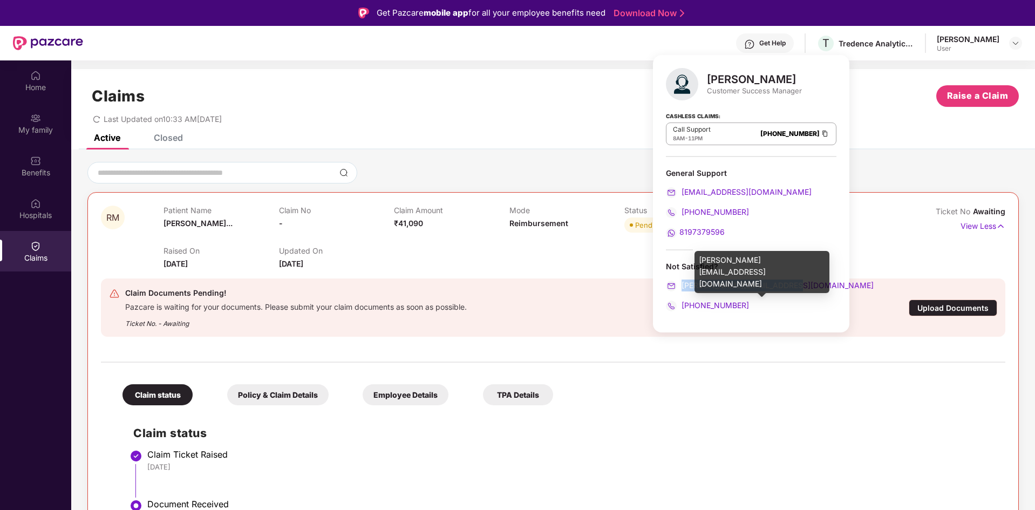
drag, startPoint x: 795, startPoint y: 283, endPoint x: 681, endPoint y: 286, distance: 113.9
click at [681, 286] on div "ronak.majalkar@pazcare.com" at bounding box center [751, 286] width 171 height 12
copy span "ronak.majalkar@pazcare.com"
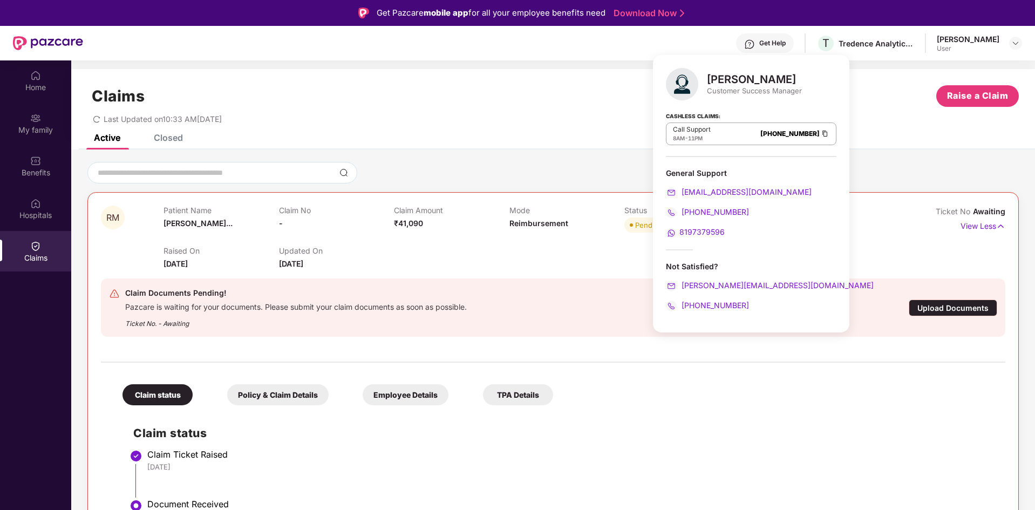
click at [766, 378] on div "Claim status Policy & Claim Details Employee Details TPA Details Claim status C…" at bounding box center [553, 448] width 904 height 160
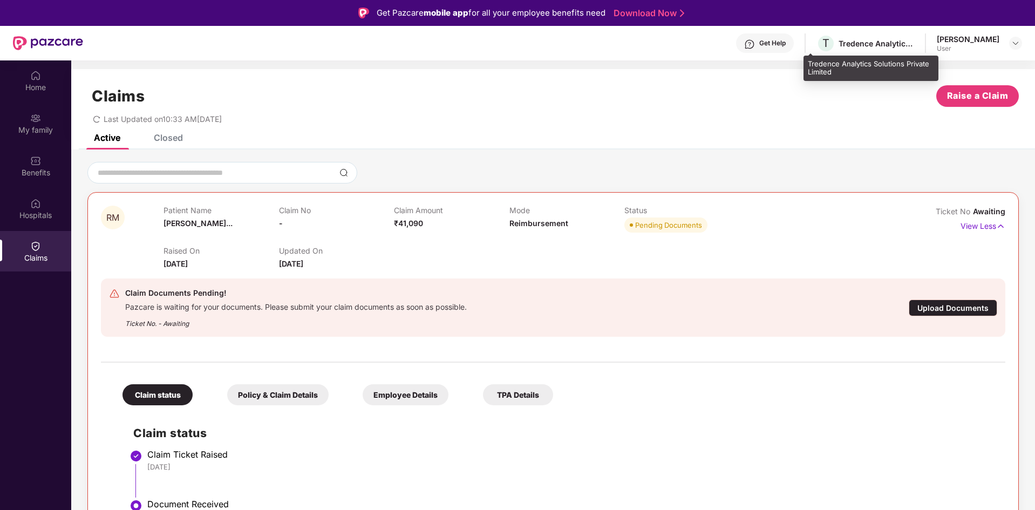
click at [856, 38] on div "Tredence Analytics Solutions Private Limited" at bounding box center [877, 43] width 76 height 10
click at [822, 44] on span "T" at bounding box center [825, 43] width 7 height 13
click at [766, 47] on div "Get Help" at bounding box center [772, 43] width 26 height 9
